Goal: Information Seeking & Learning: Understand process/instructions

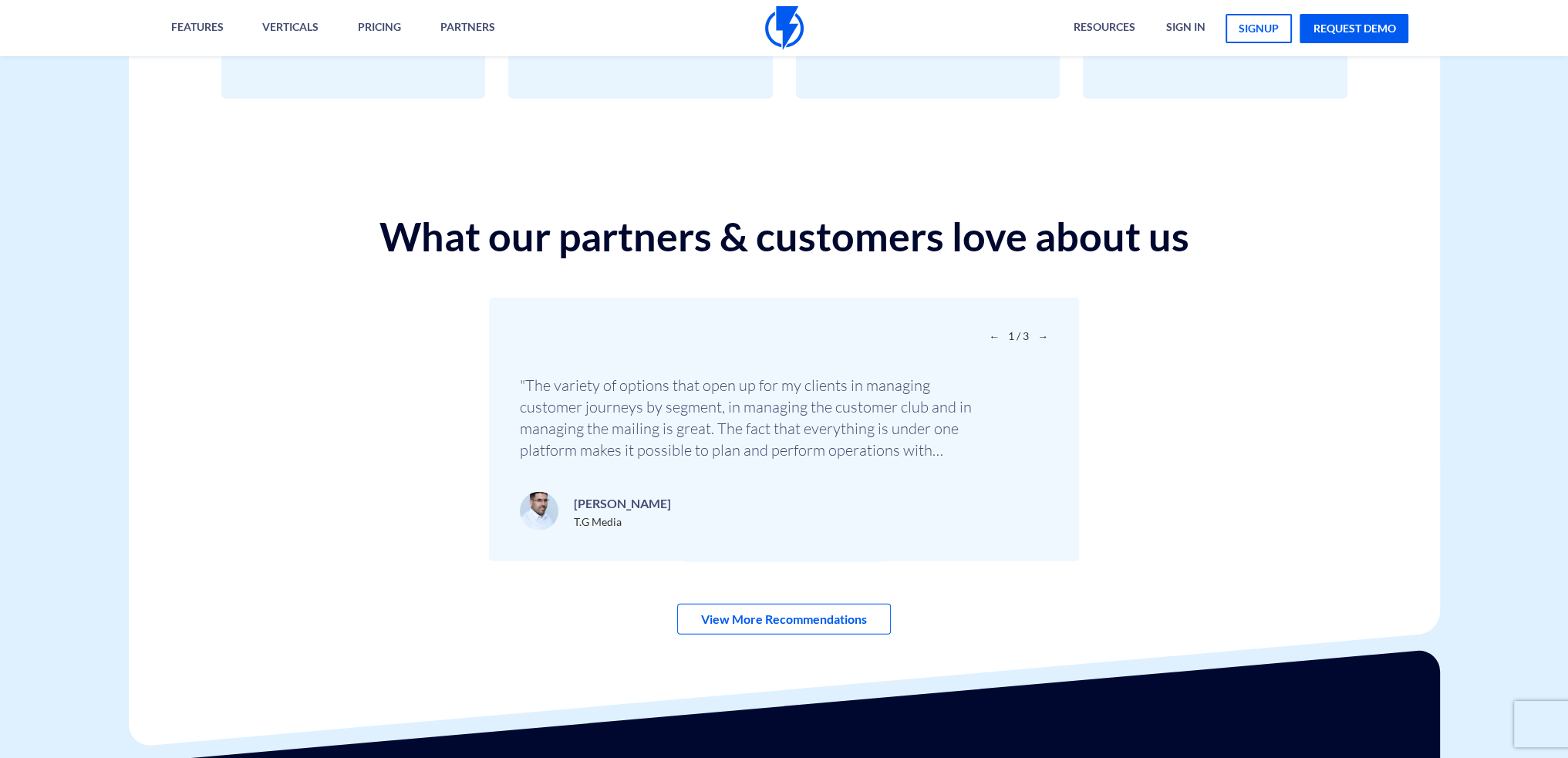
scroll to position [5400, 0]
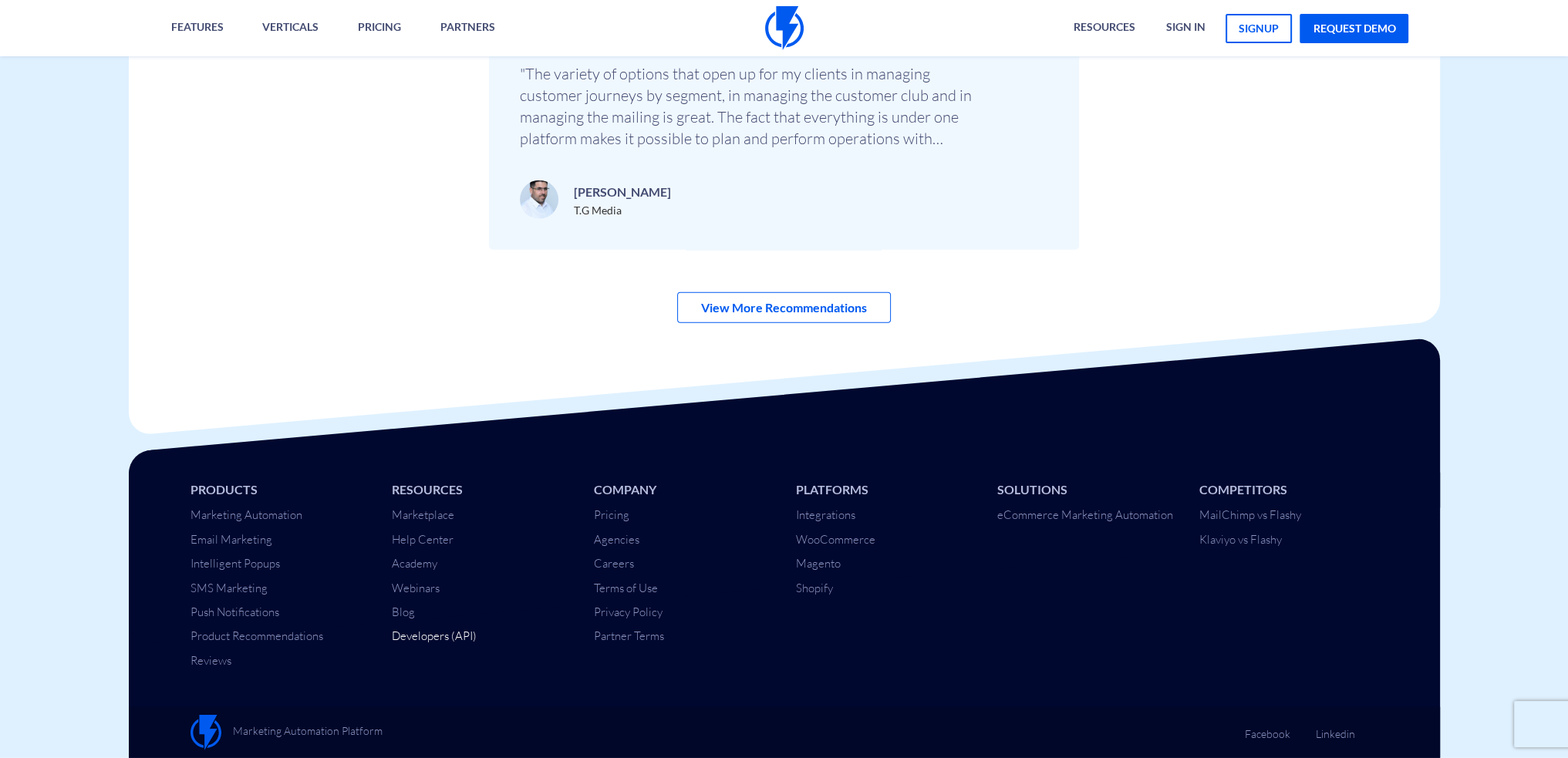
click at [444, 635] on link "Developers (API)" at bounding box center [434, 635] width 85 height 14
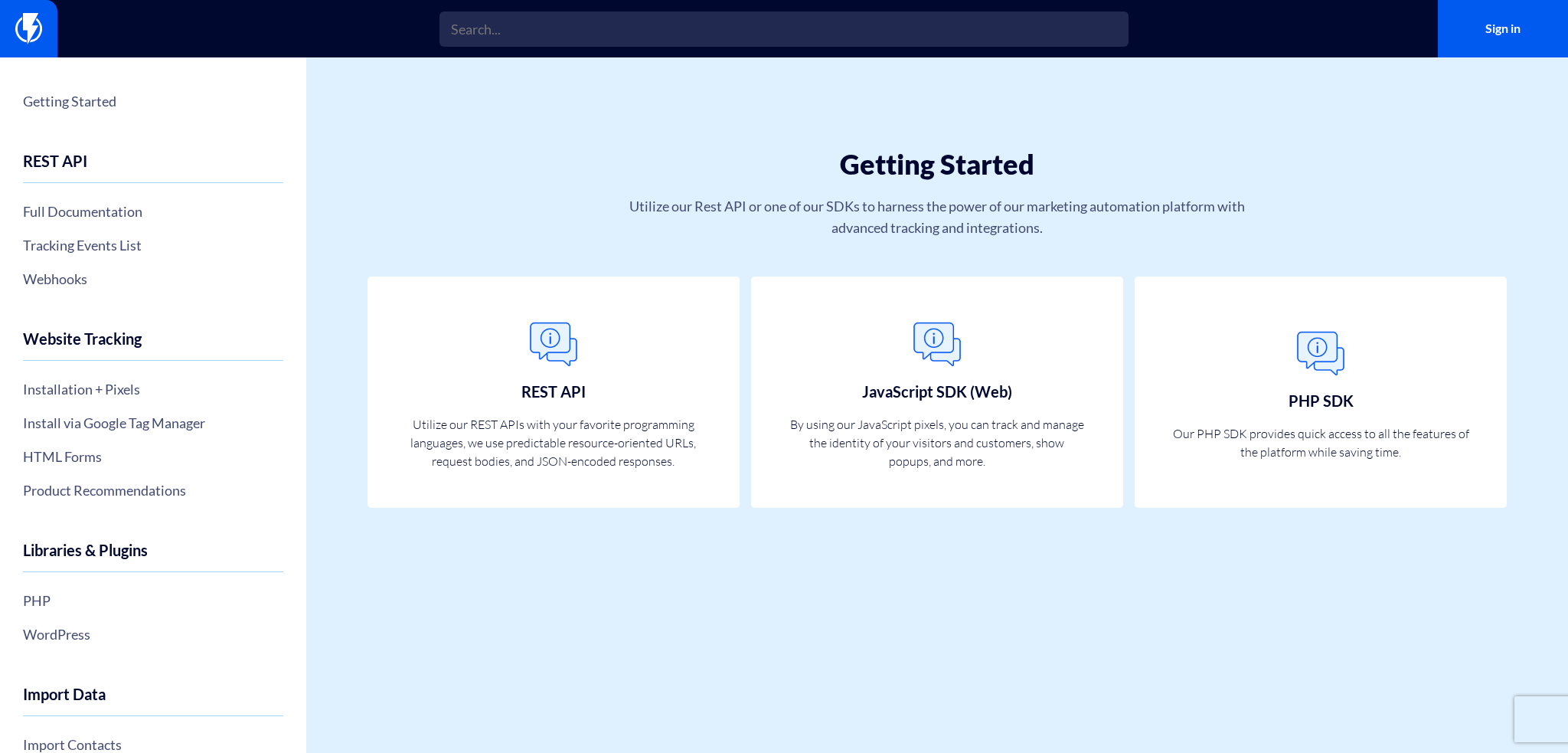
scroll to position [423, 0]
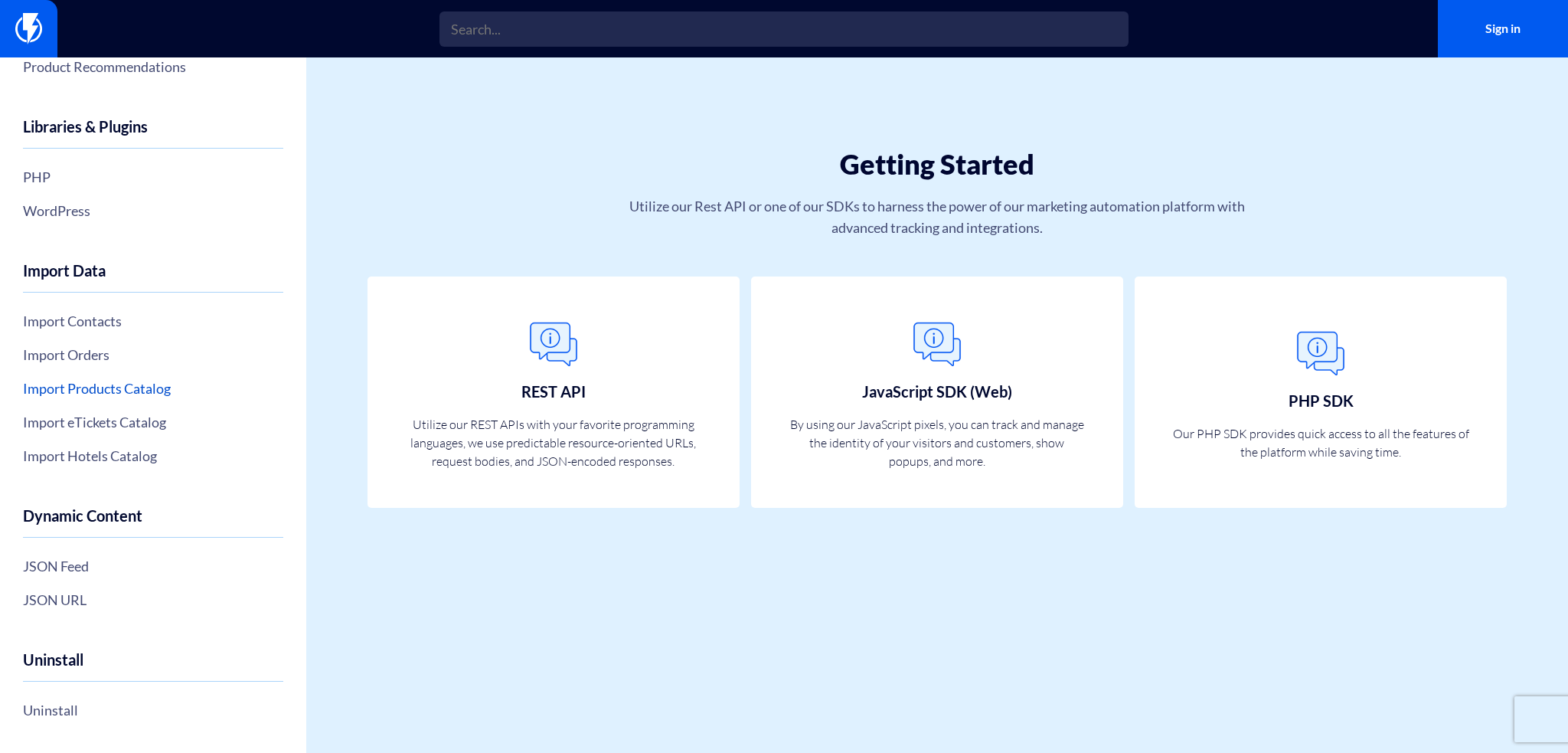
click at [162, 379] on link "Import Products Catalog" at bounding box center [153, 388] width 261 height 26
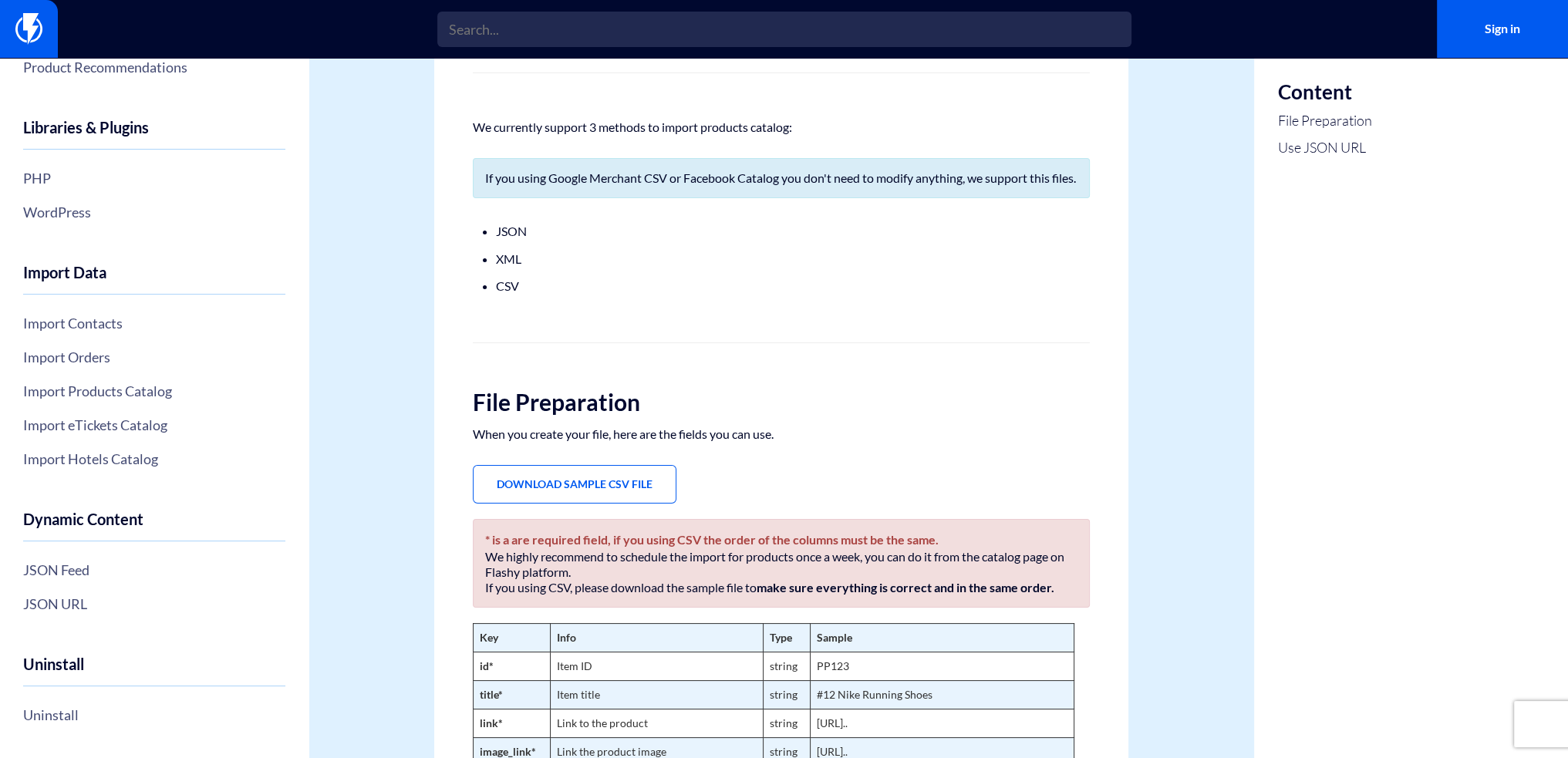
scroll to position [540, 0]
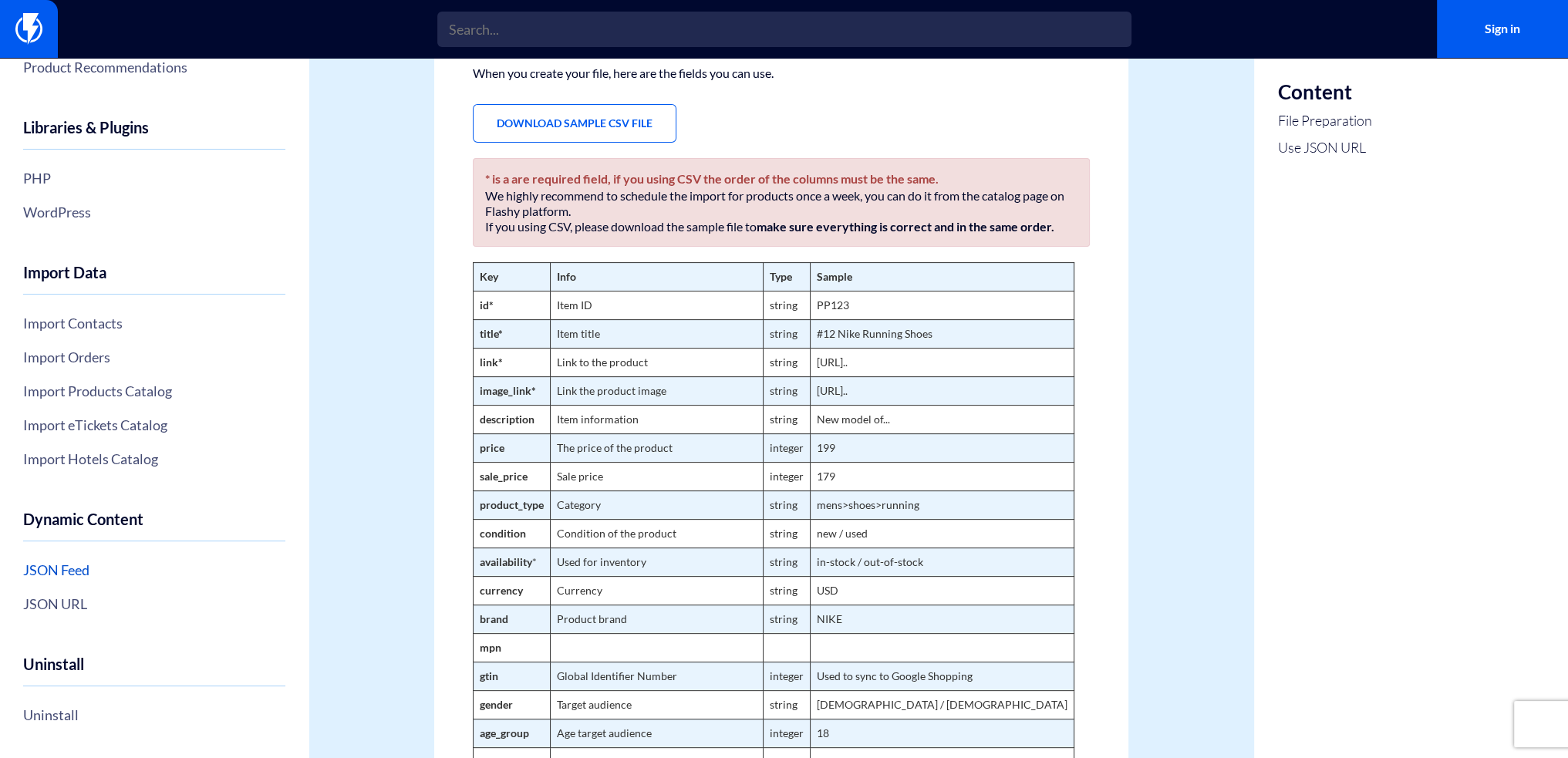
click at [80, 572] on link "JSON Feed" at bounding box center [154, 569] width 262 height 26
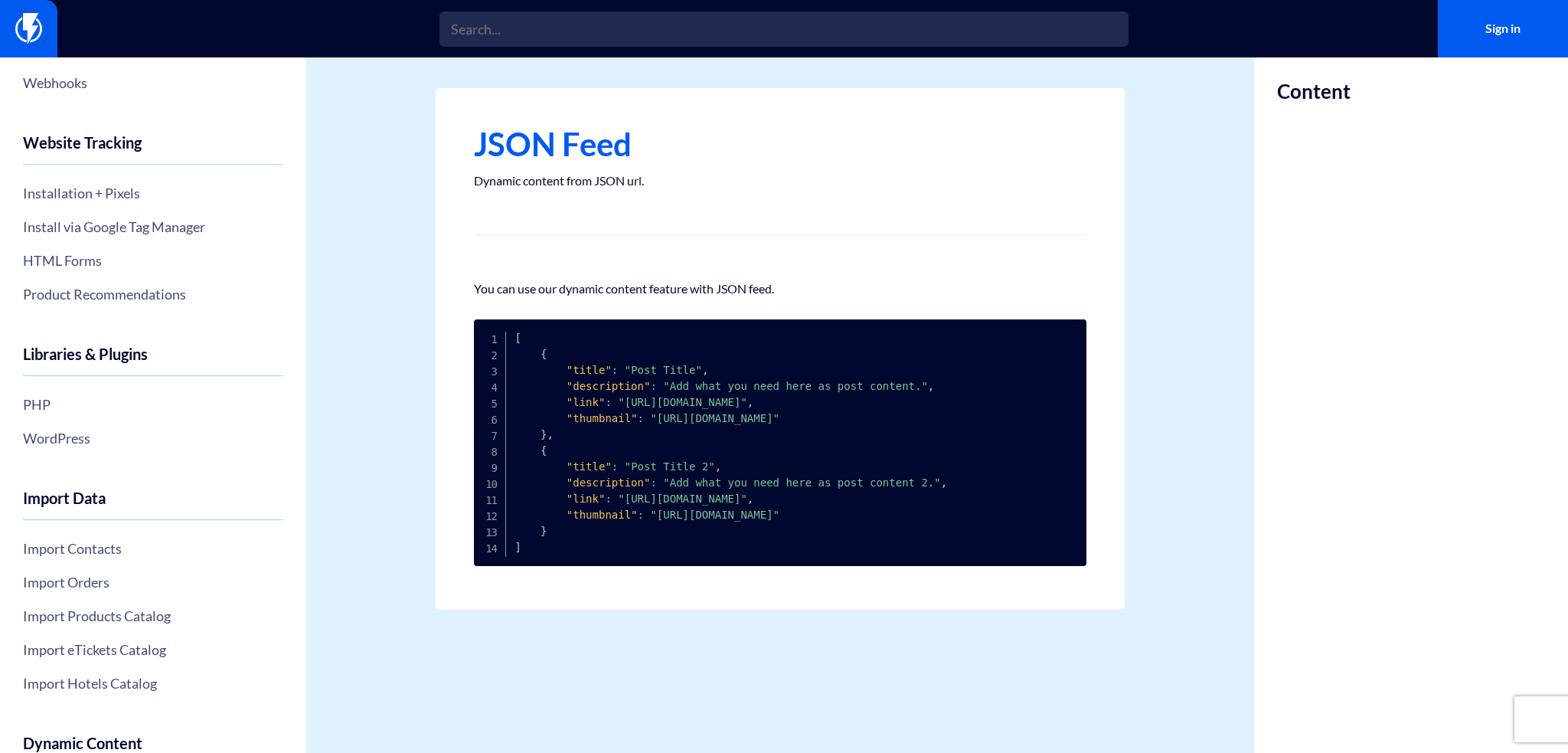
scroll to position [423, 0]
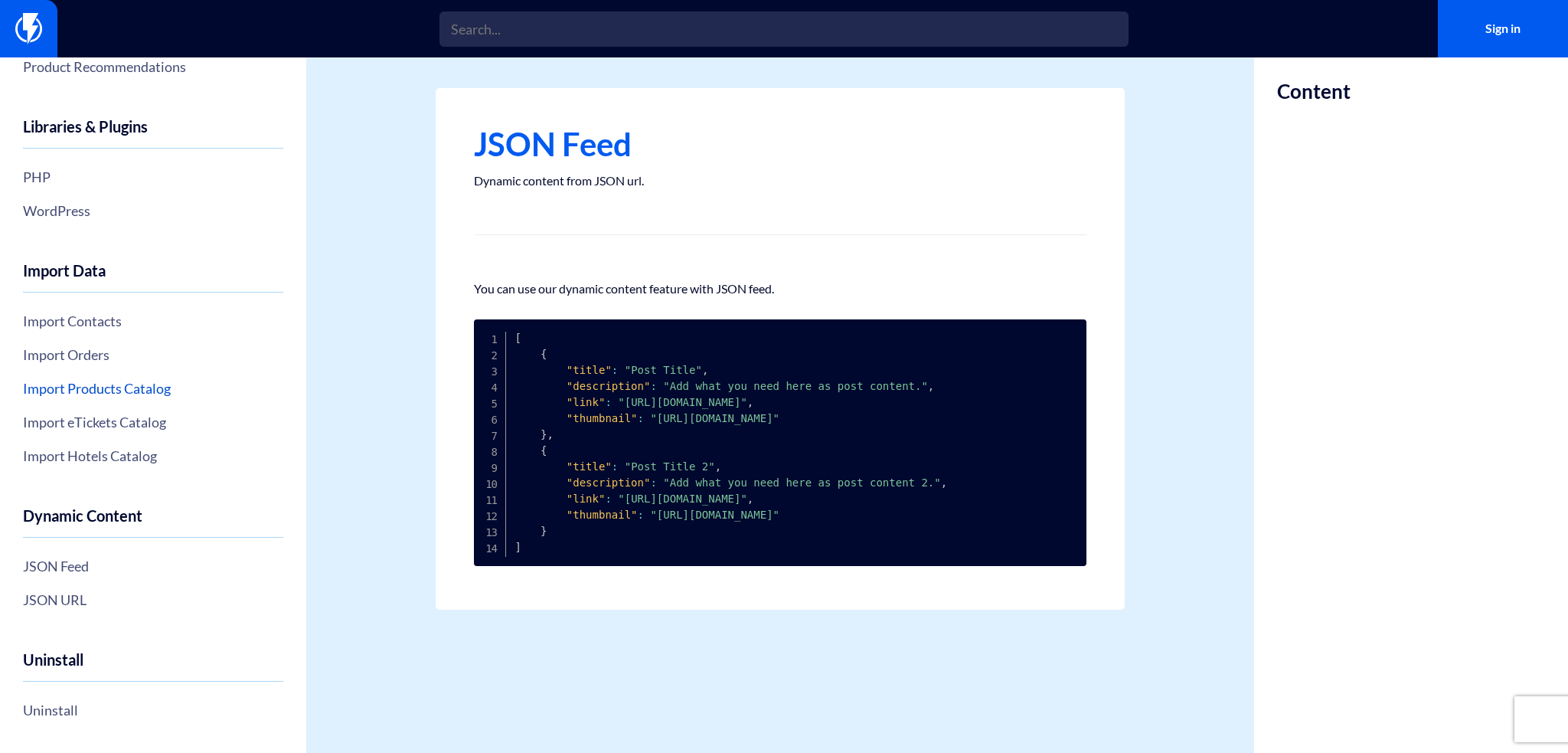
click at [147, 399] on link "Import Products Catalog" at bounding box center [153, 388] width 261 height 26
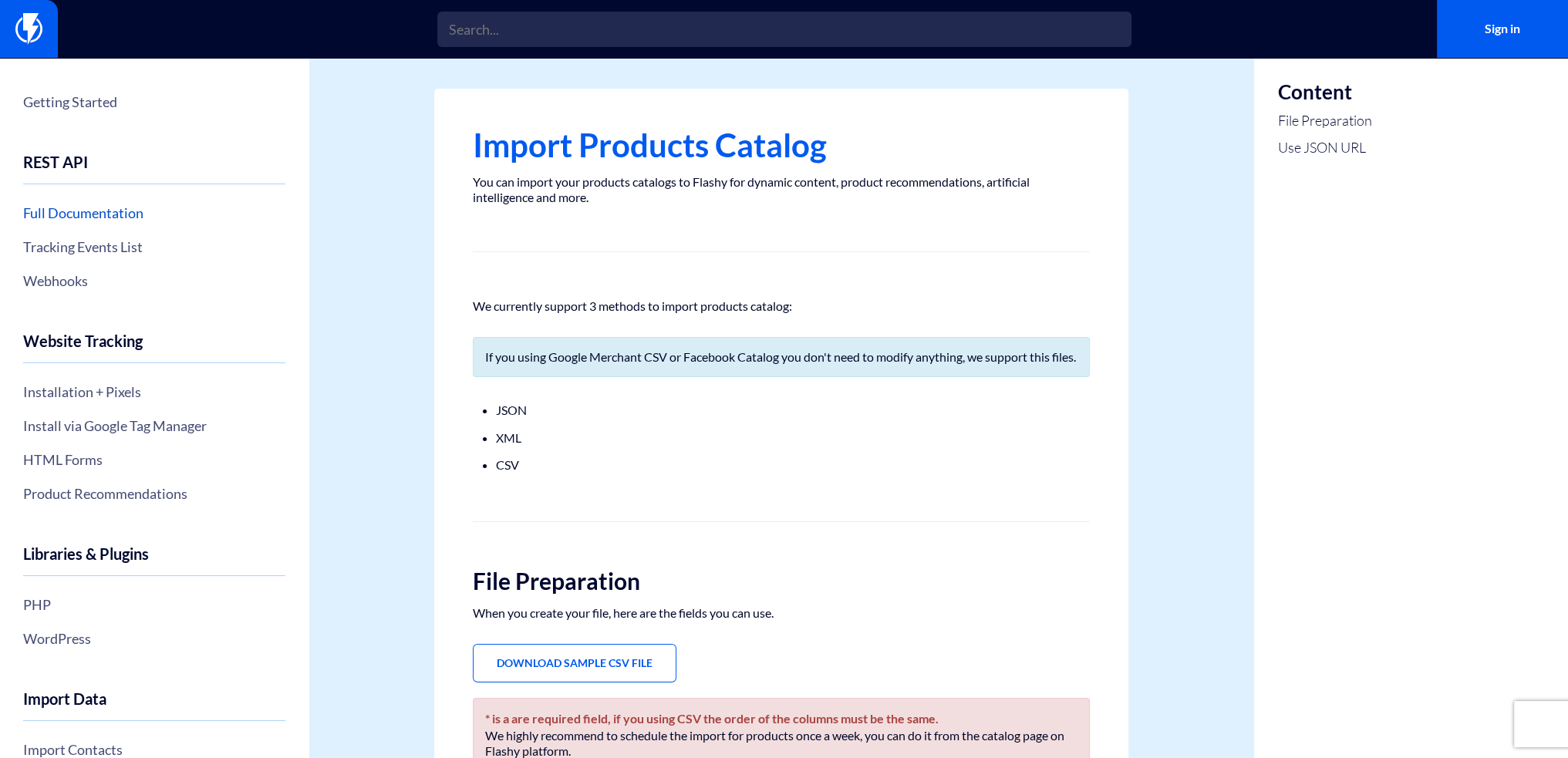
click at [111, 214] on link "Full Documentation" at bounding box center [154, 212] width 262 height 26
click at [1494, 26] on link "Sign in" at bounding box center [1502, 29] width 131 height 58
